Goal: Information Seeking & Learning: Understand process/instructions

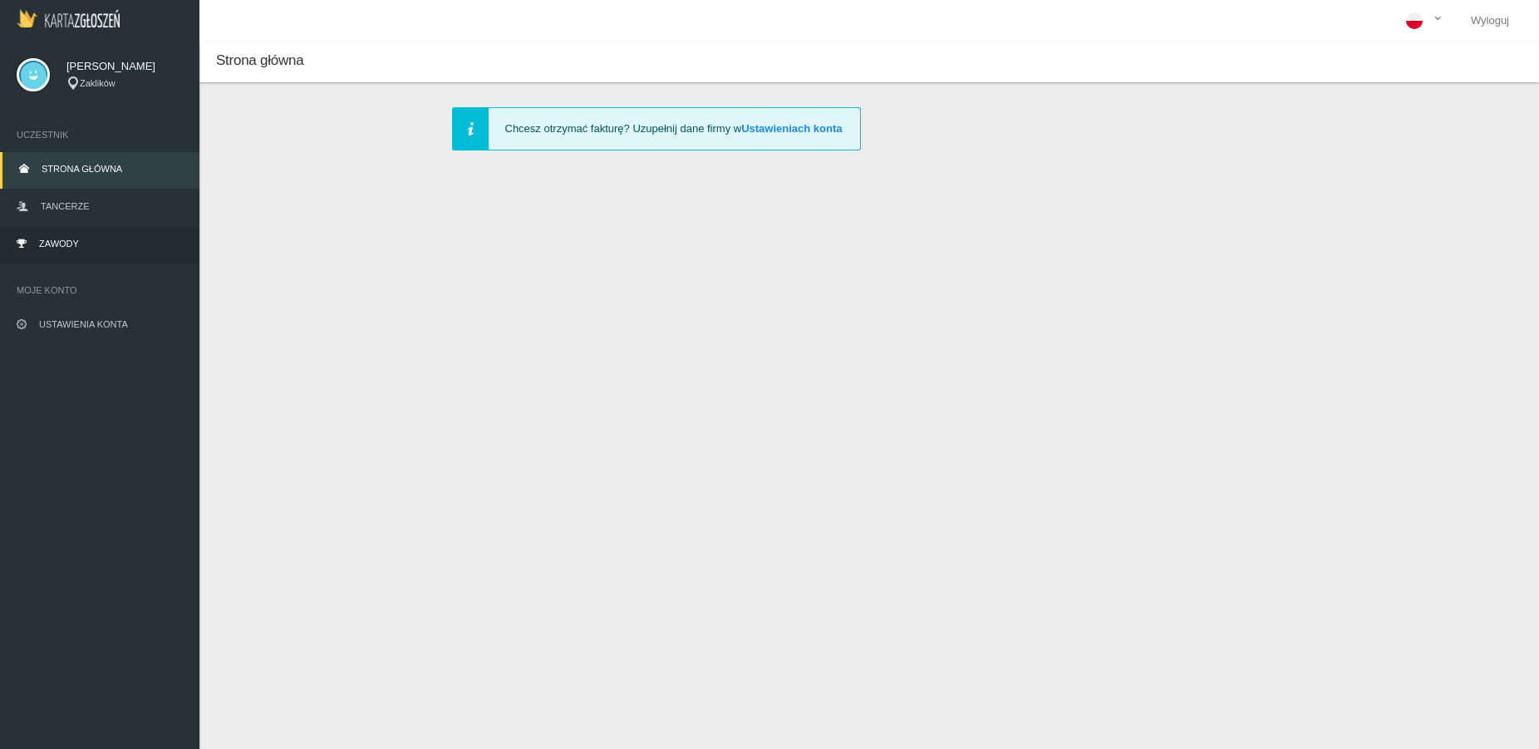
click at [86, 243] on link "Zawody" at bounding box center [99, 245] width 199 height 37
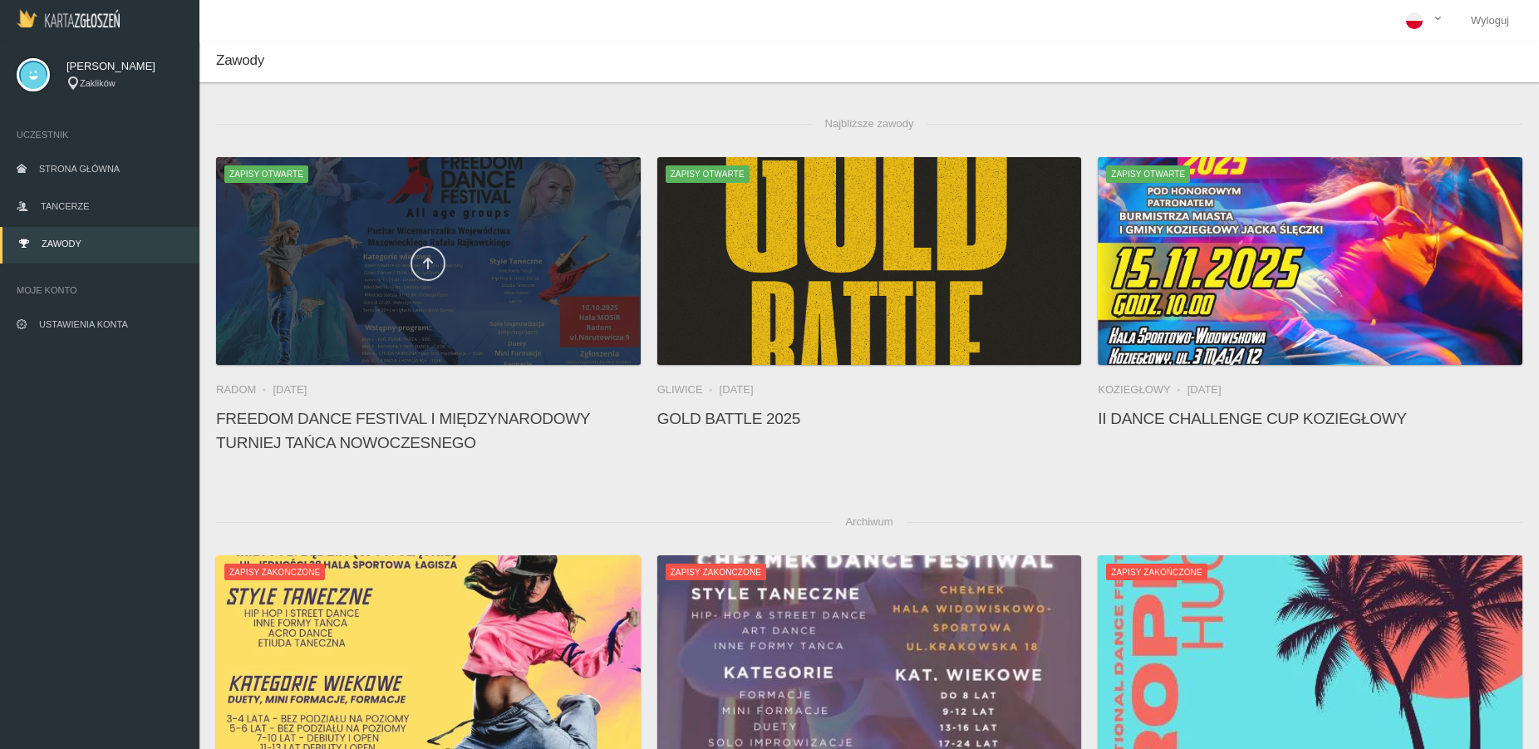
click at [434, 263] on icon at bounding box center [427, 263] width 13 height 13
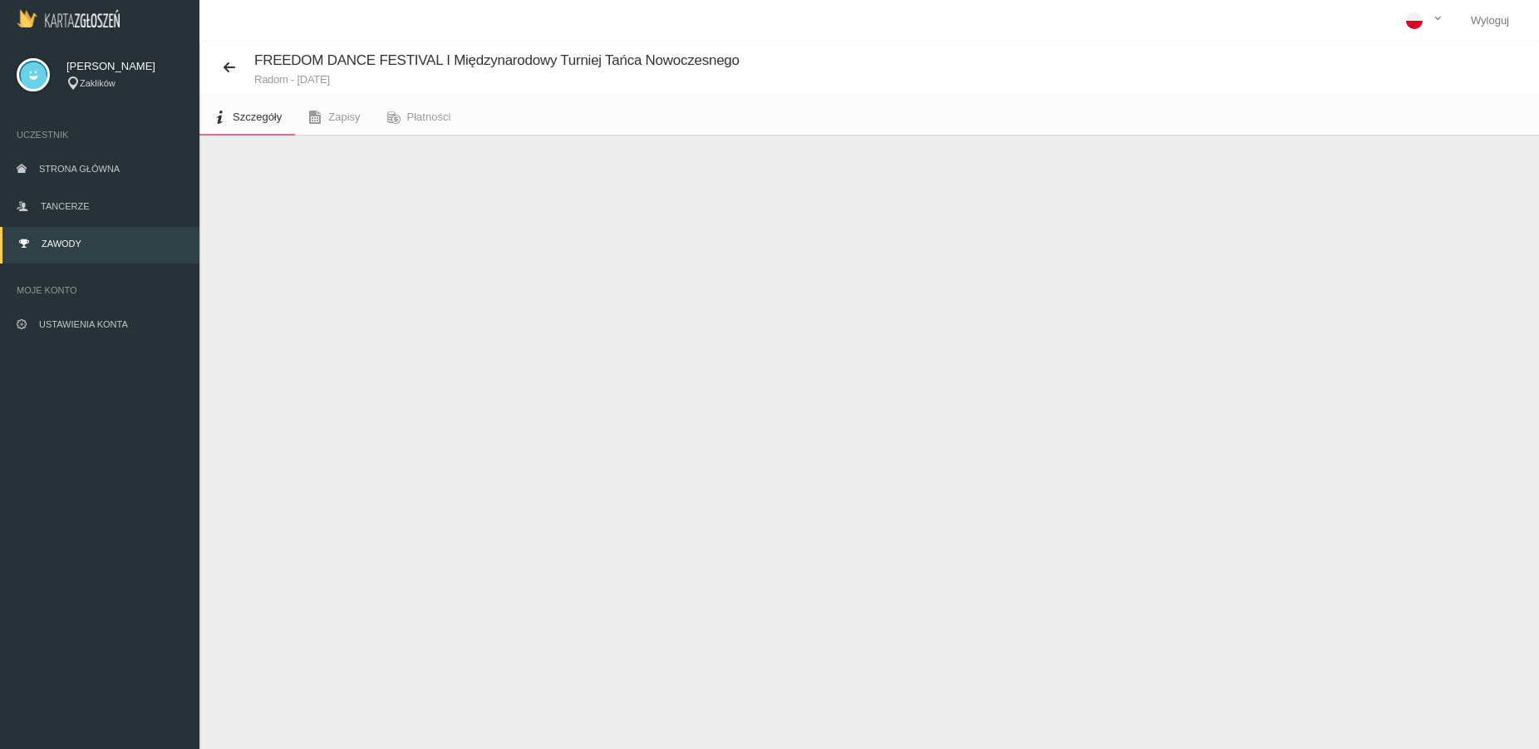
click at [267, 218] on link "Regulamin" at bounding box center [264, 222] width 62 height 12
click at [266, 223] on link "Regulamin" at bounding box center [264, 222] width 62 height 12
click at [103, 243] on link "Zawody" at bounding box center [99, 245] width 199 height 37
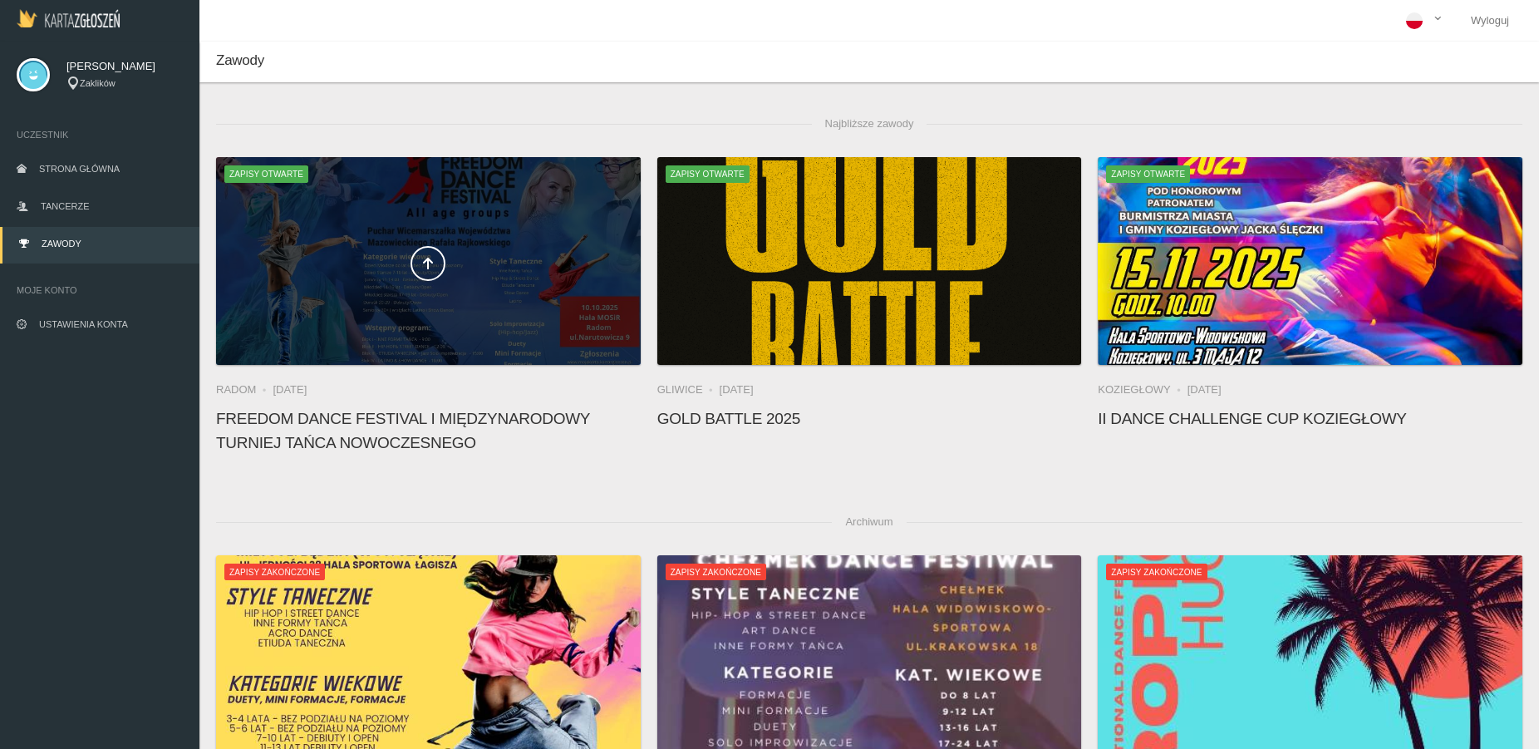
click at [506, 268] on span at bounding box center [428, 263] width 425 height 35
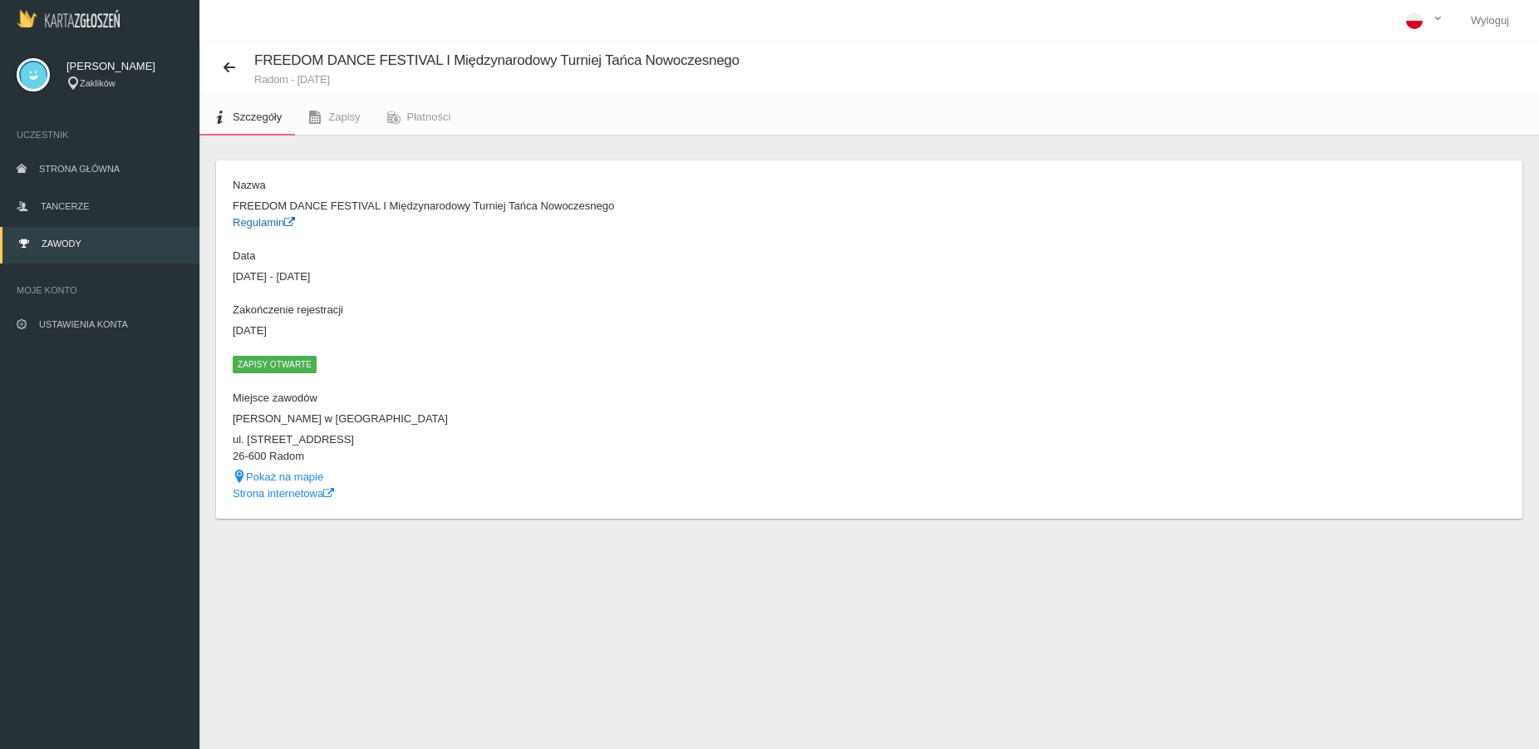
click at [284, 221] on link "Regulamin" at bounding box center [264, 222] width 62 height 12
click at [278, 223] on link "Regulamin" at bounding box center [264, 222] width 62 height 12
click at [281, 494] on link "Strona internetowa" at bounding box center [283, 493] width 101 height 12
